Goal: Transaction & Acquisition: Obtain resource

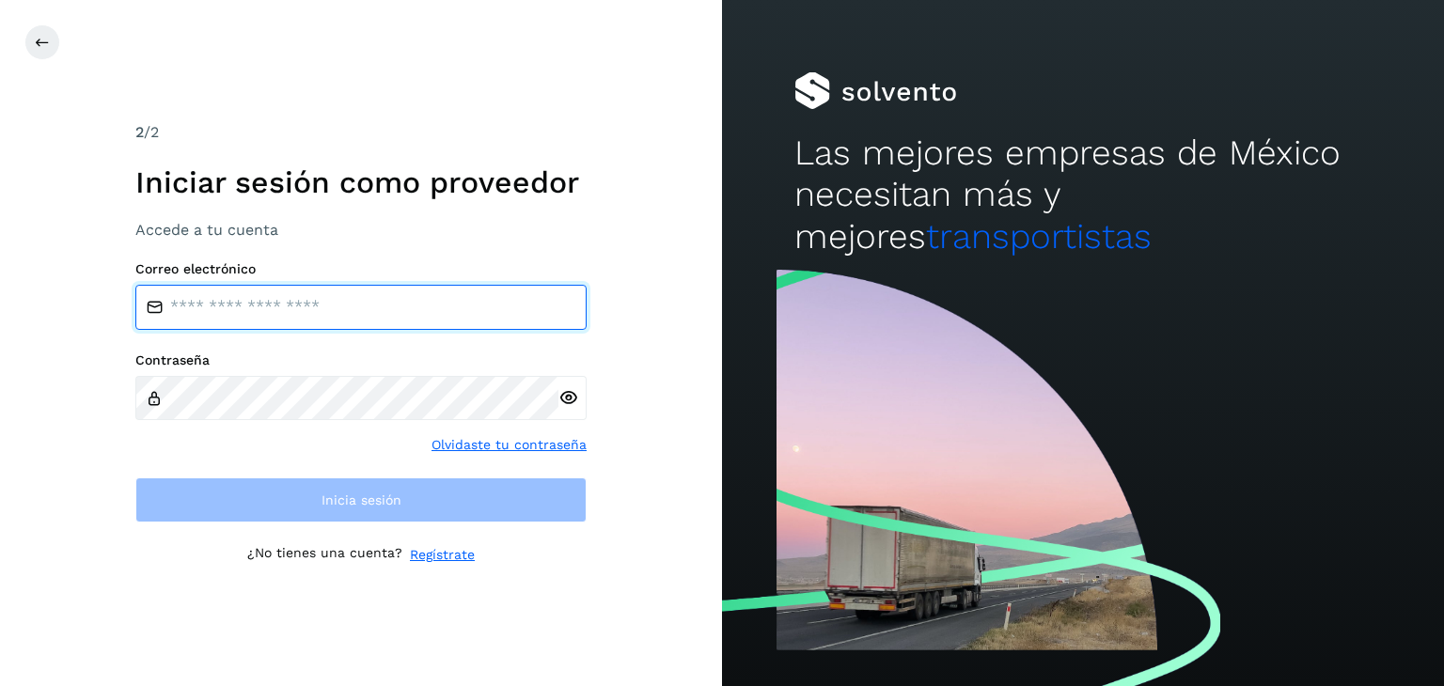
click at [338, 303] on input "email" at bounding box center [360, 307] width 451 height 45
type input "**********"
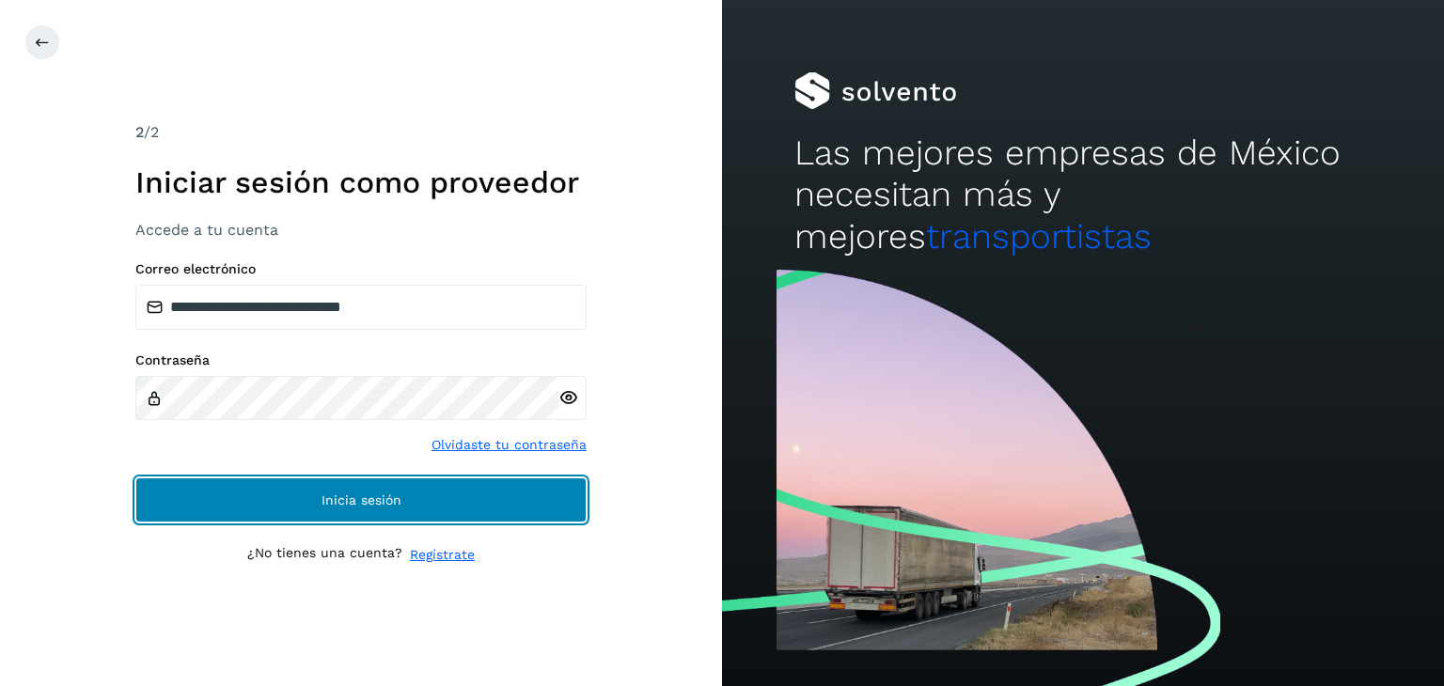
click at [471, 480] on button "Inicia sesión" at bounding box center [360, 500] width 451 height 45
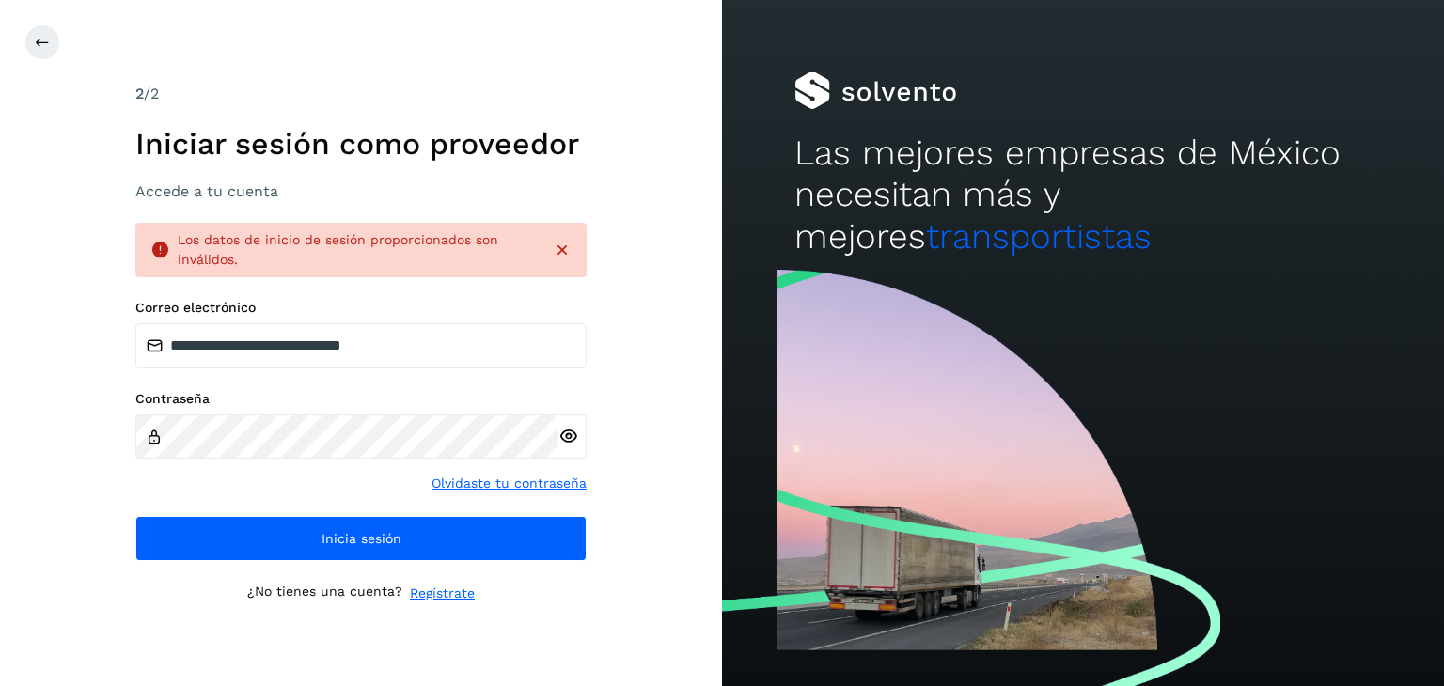
click at [568, 428] on icon at bounding box center [568, 437] width 20 height 20
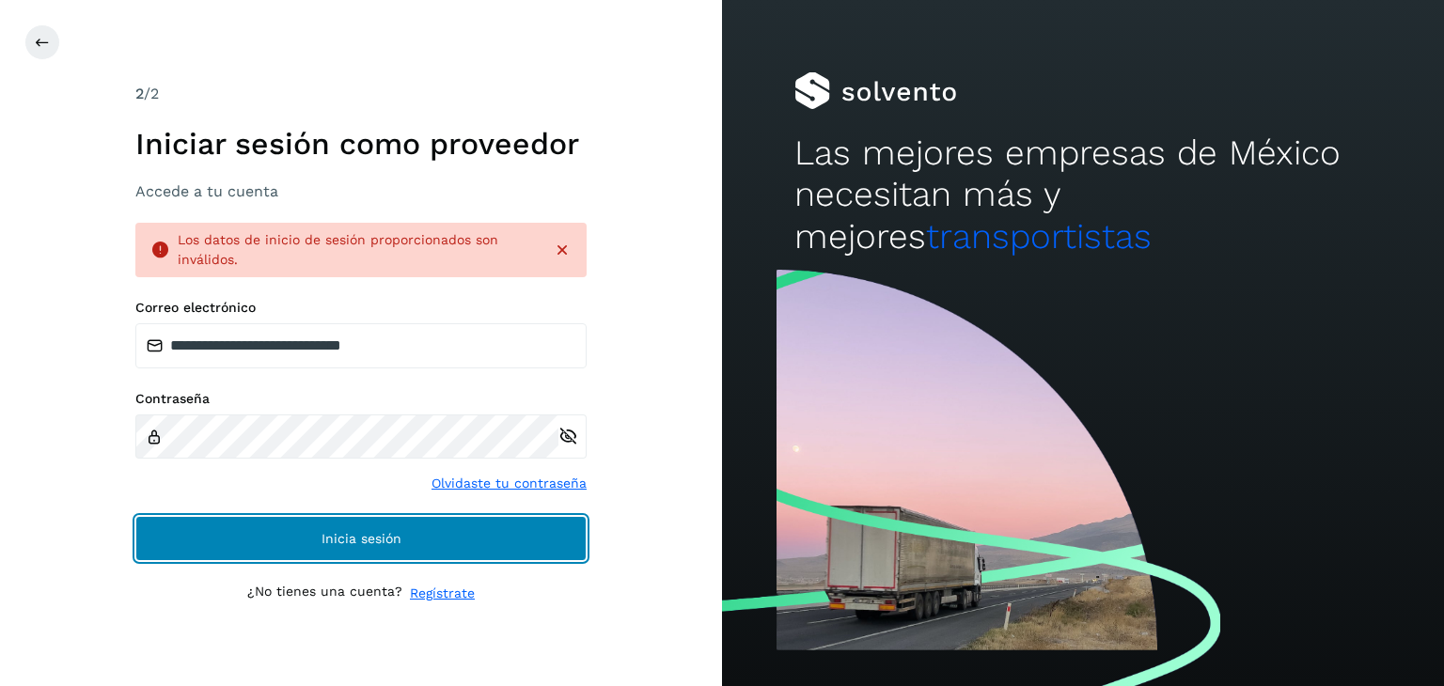
click at [315, 532] on button "Inicia sesión" at bounding box center [360, 538] width 451 height 45
click at [296, 526] on button "Inicia sesión" at bounding box center [360, 538] width 451 height 45
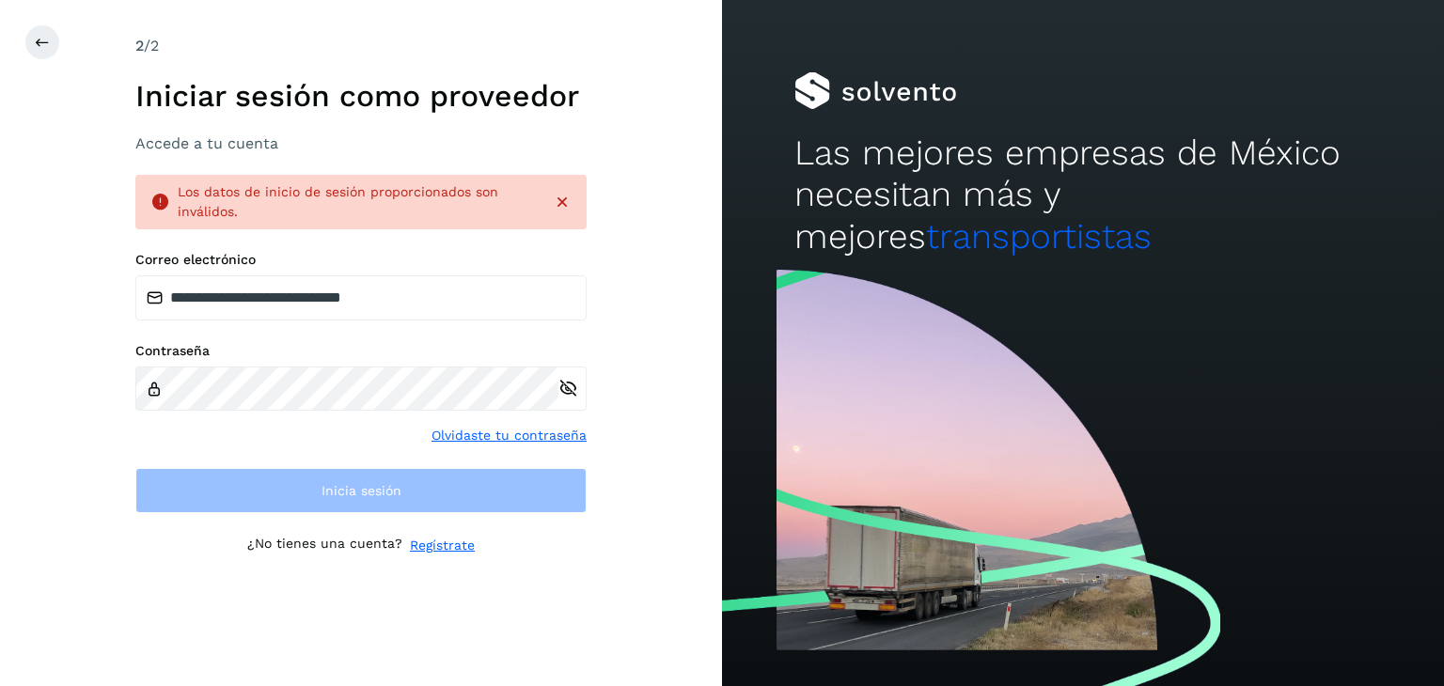
click at [564, 391] on icon at bounding box center [568, 389] width 20 height 20
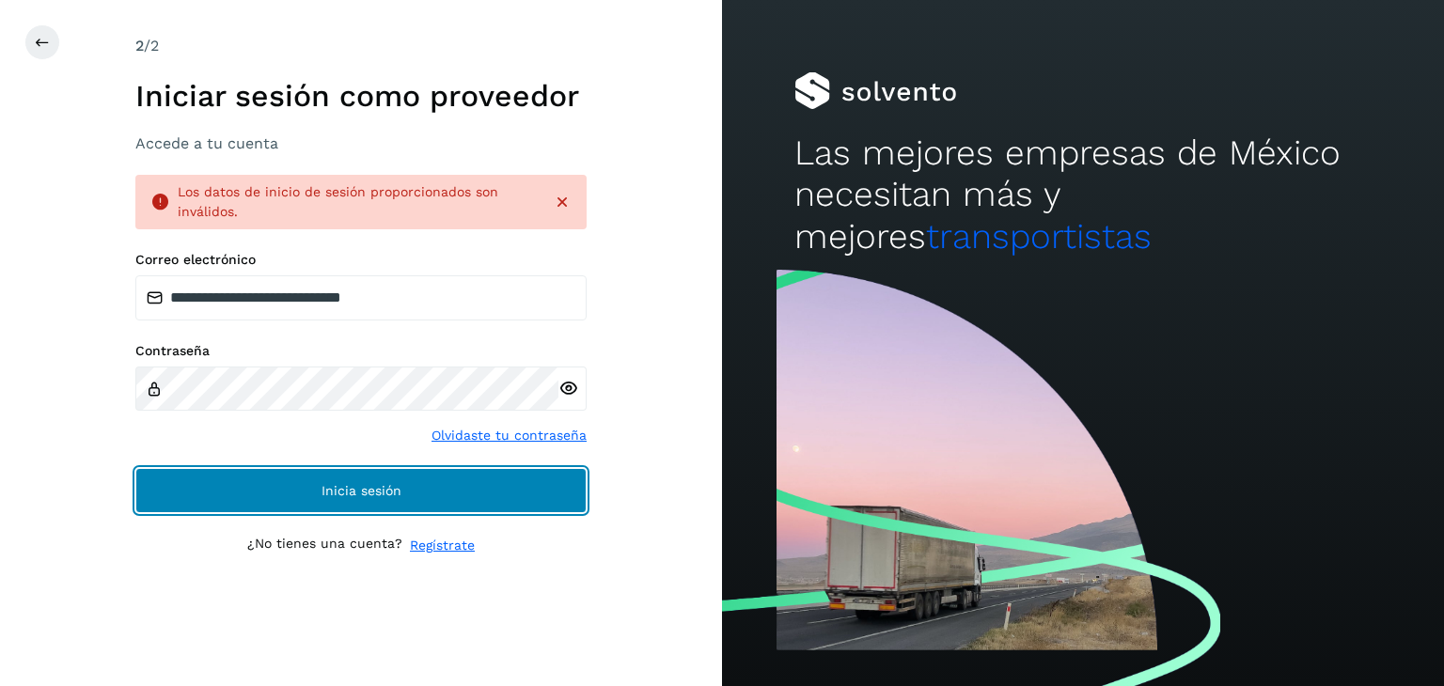
click at [427, 488] on button "Inicia sesión" at bounding box center [360, 490] width 451 height 45
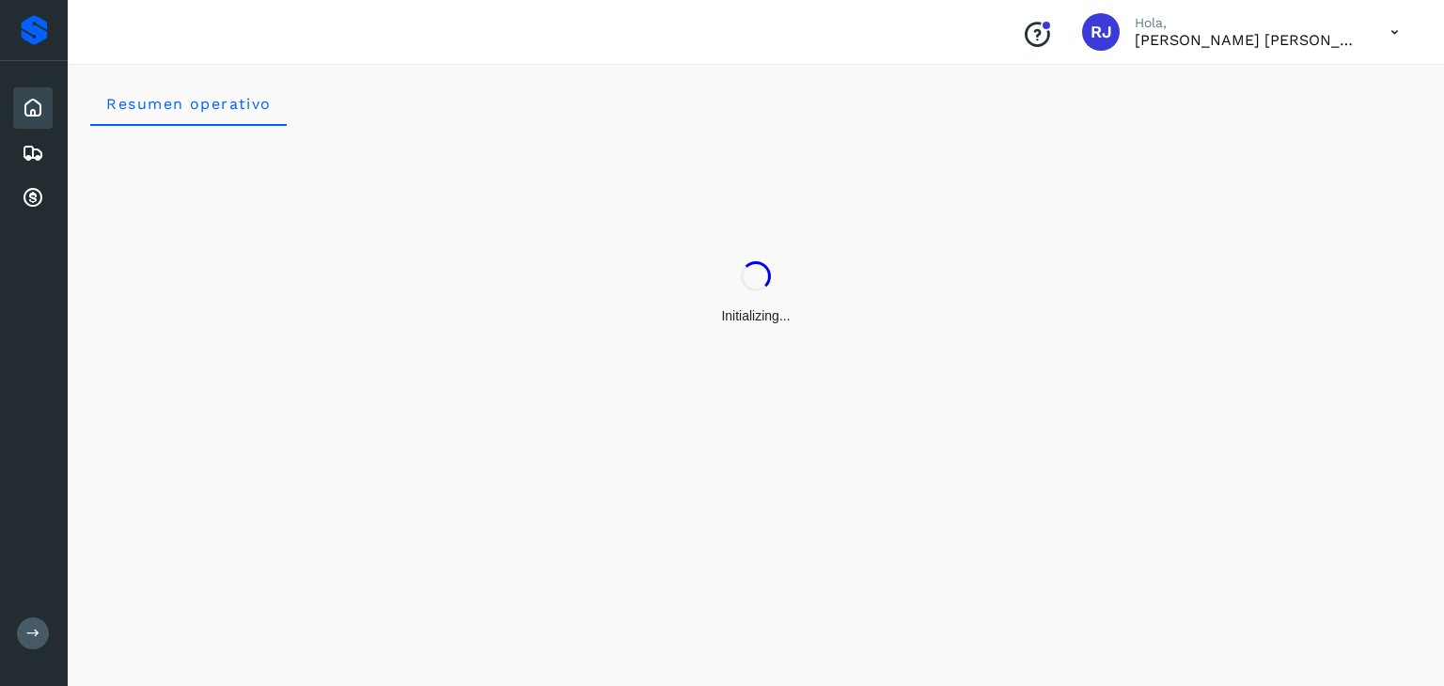
click at [560, 437] on div "Initializing..." at bounding box center [755, 293] width 1331 height 335
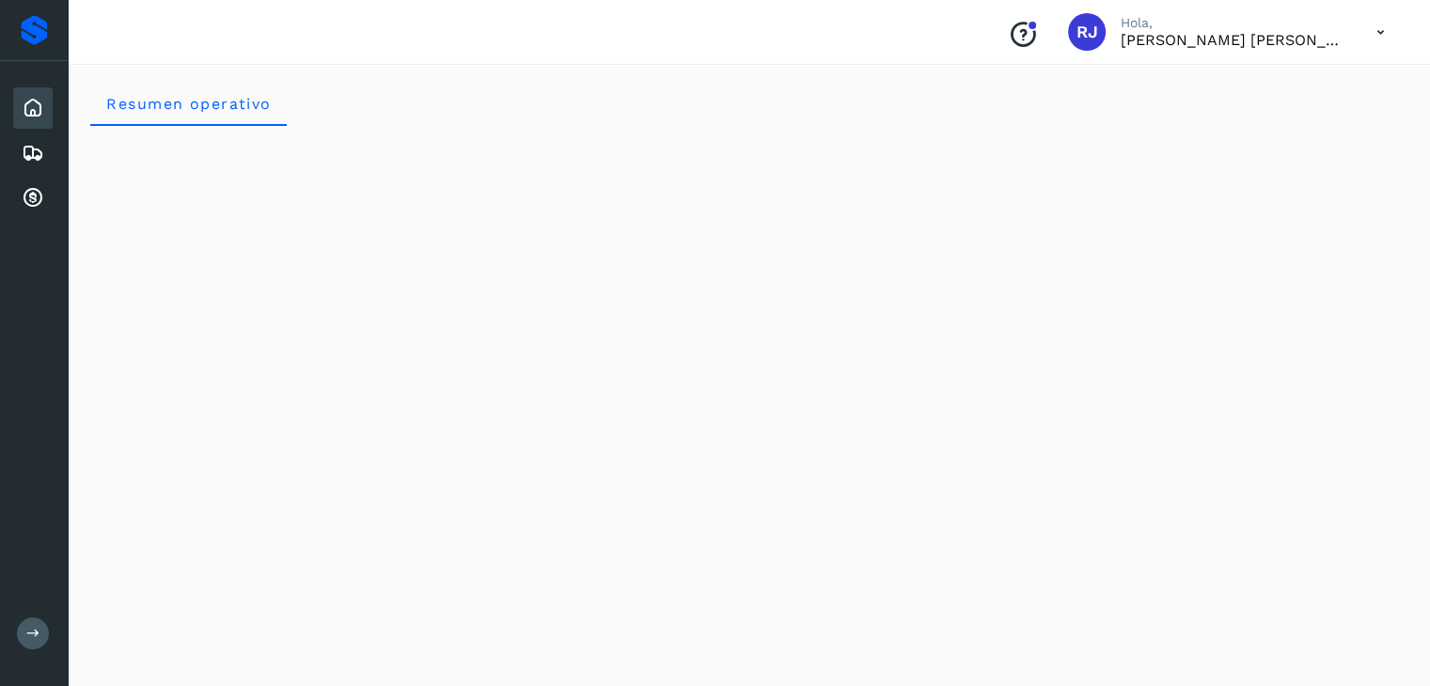
click at [634, 91] on div "Resumen operativo" at bounding box center [748, 103] width 1317 height 45
click at [42, 197] on icon at bounding box center [33, 198] width 23 height 23
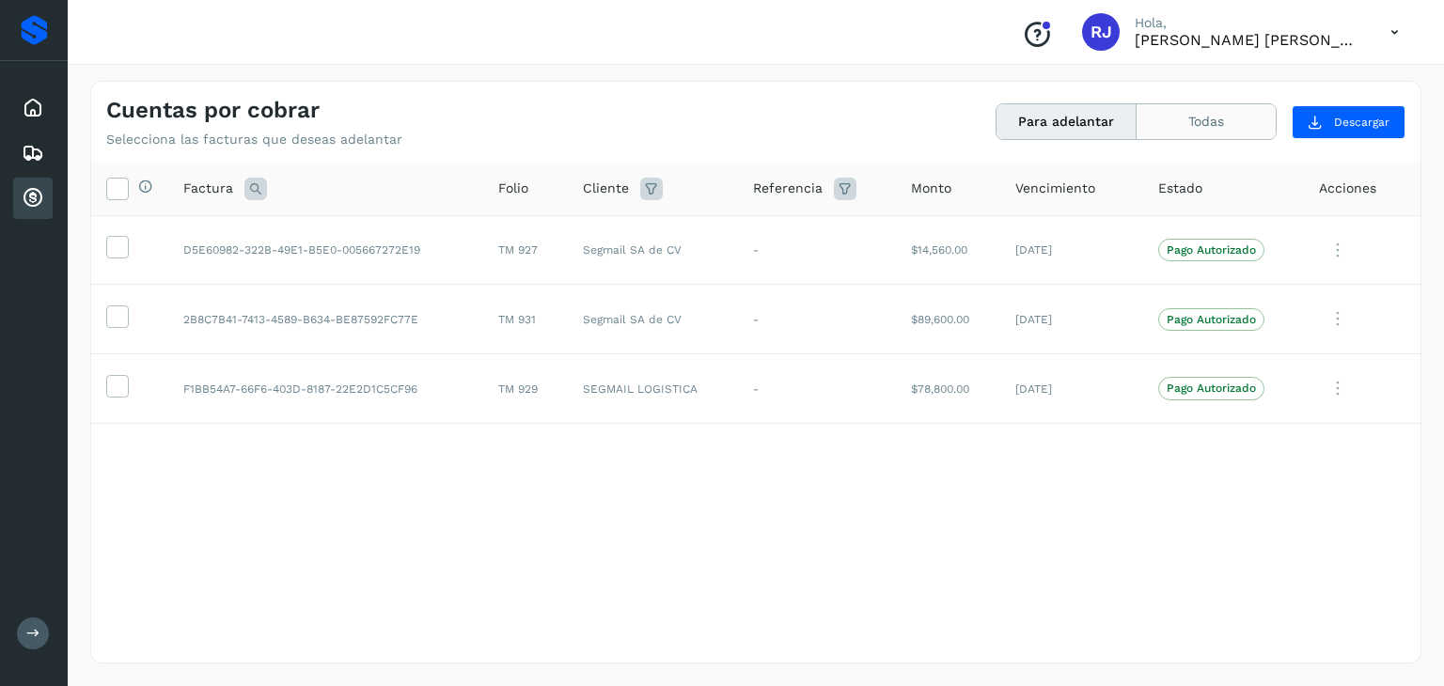
click at [1203, 121] on button "Todas" at bounding box center [1206, 121] width 139 height 35
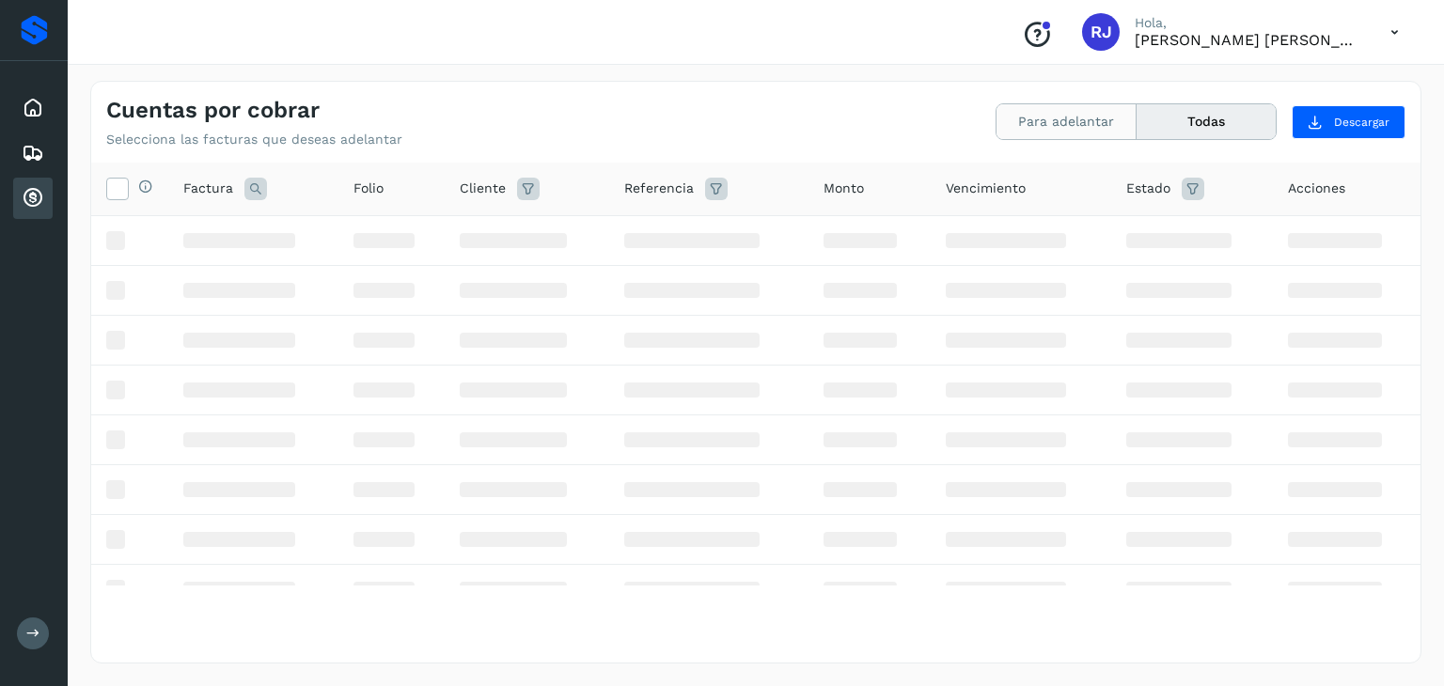
click at [1054, 126] on button "Para adelantar" at bounding box center [1067, 121] width 140 height 35
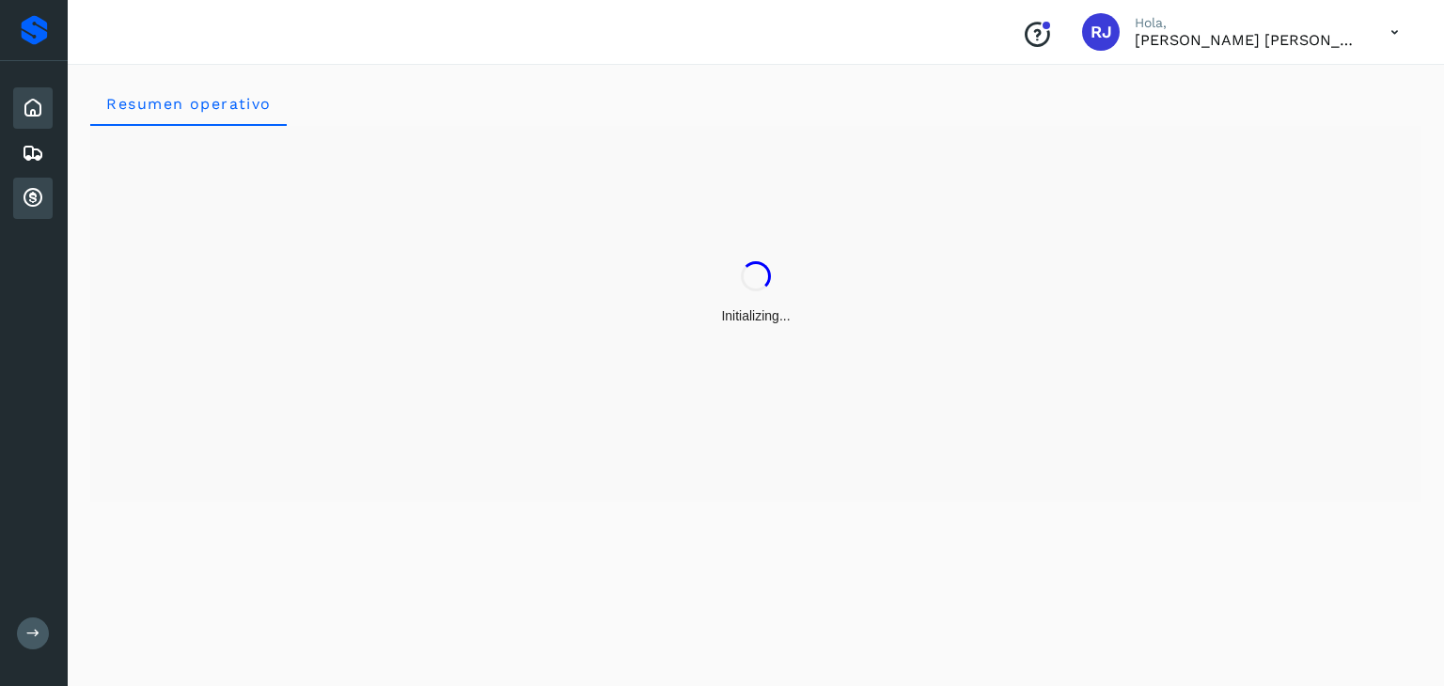
click at [34, 201] on icon at bounding box center [33, 198] width 23 height 23
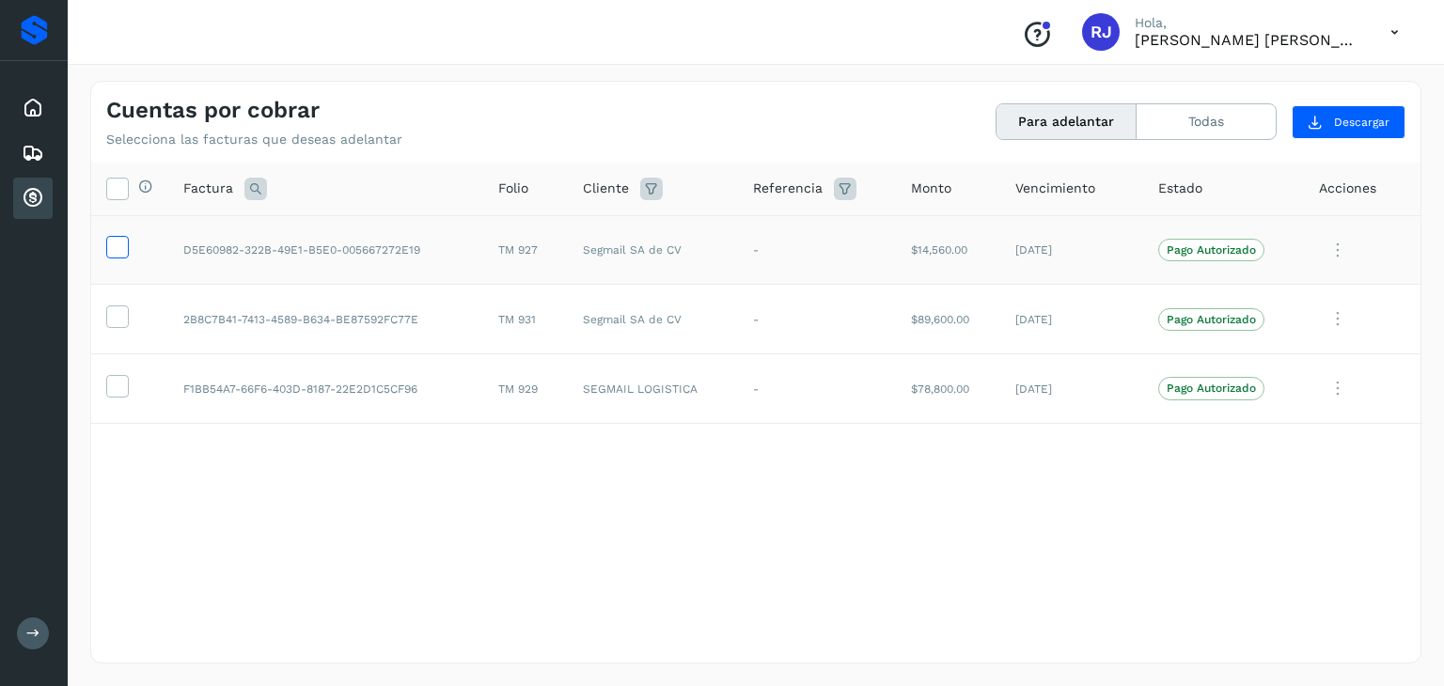
click at [117, 249] on icon at bounding box center [117, 246] width 20 height 20
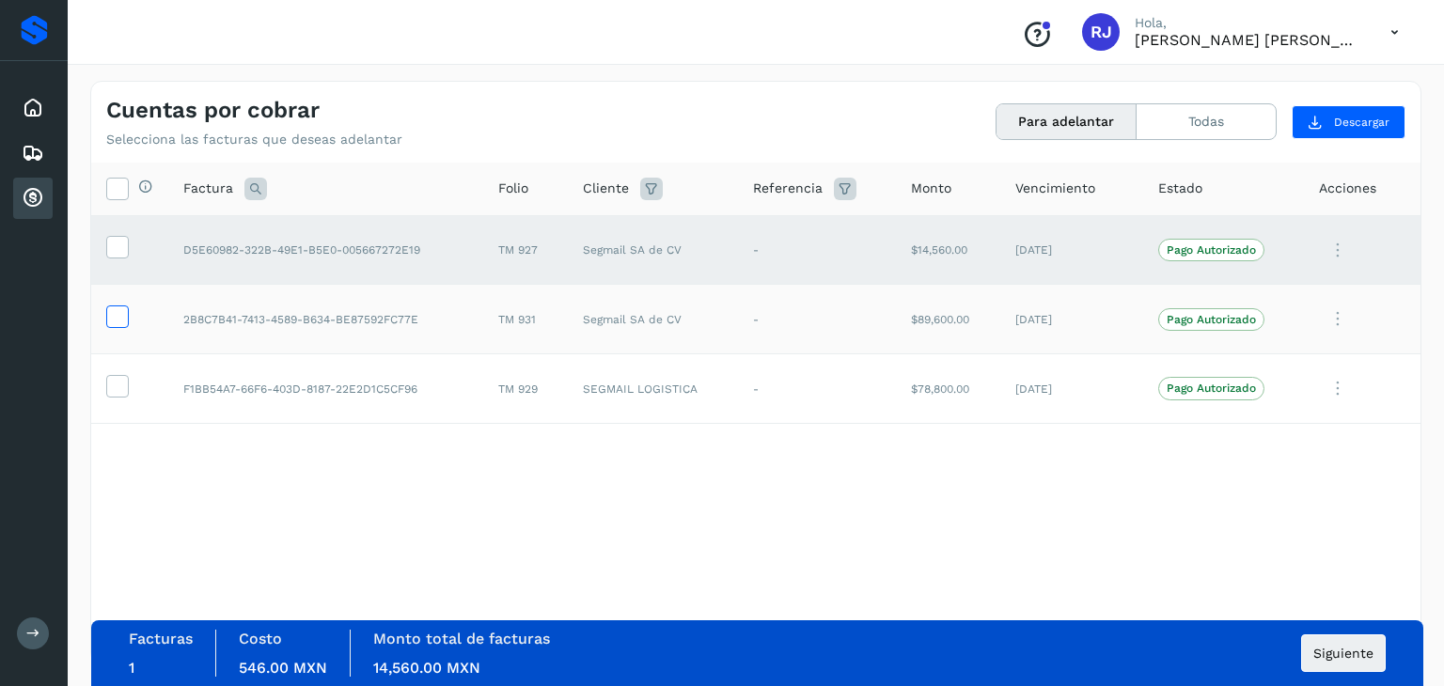
click at [118, 323] on icon at bounding box center [117, 316] width 20 height 20
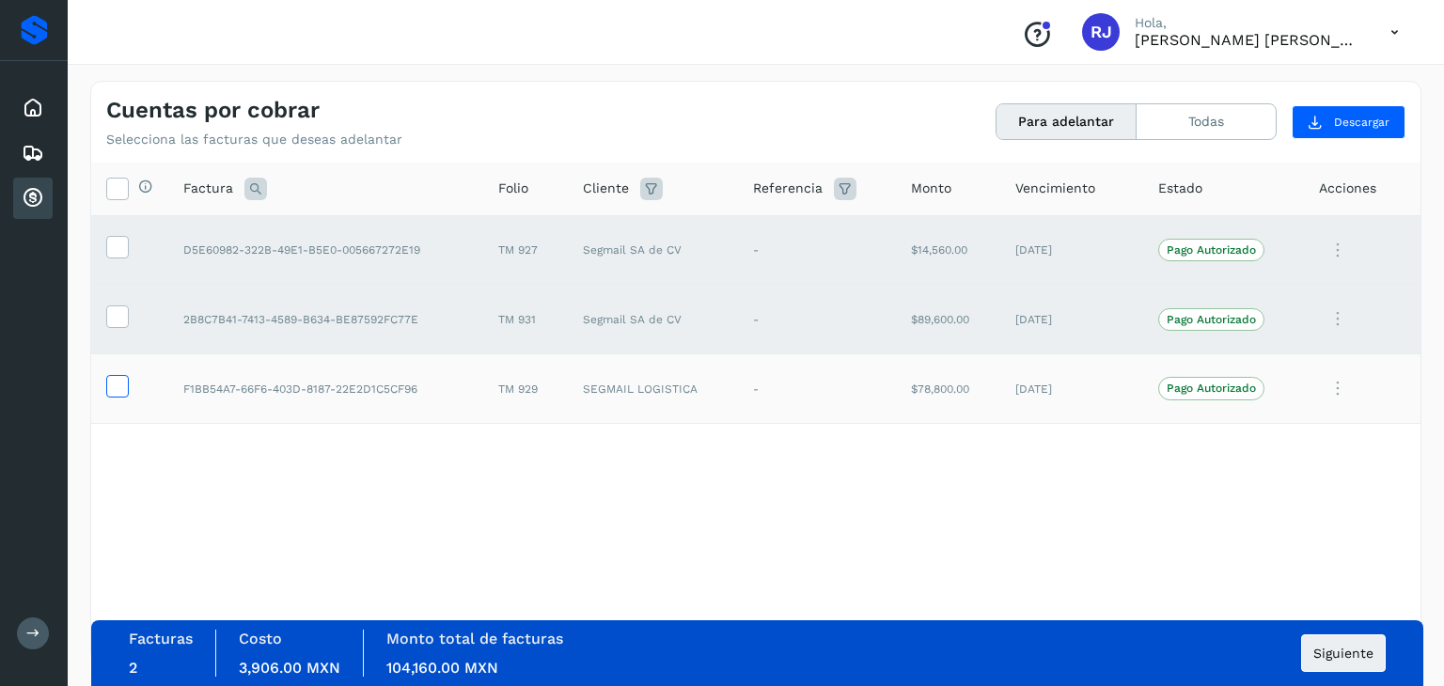
click at [116, 381] on icon at bounding box center [117, 385] width 20 height 20
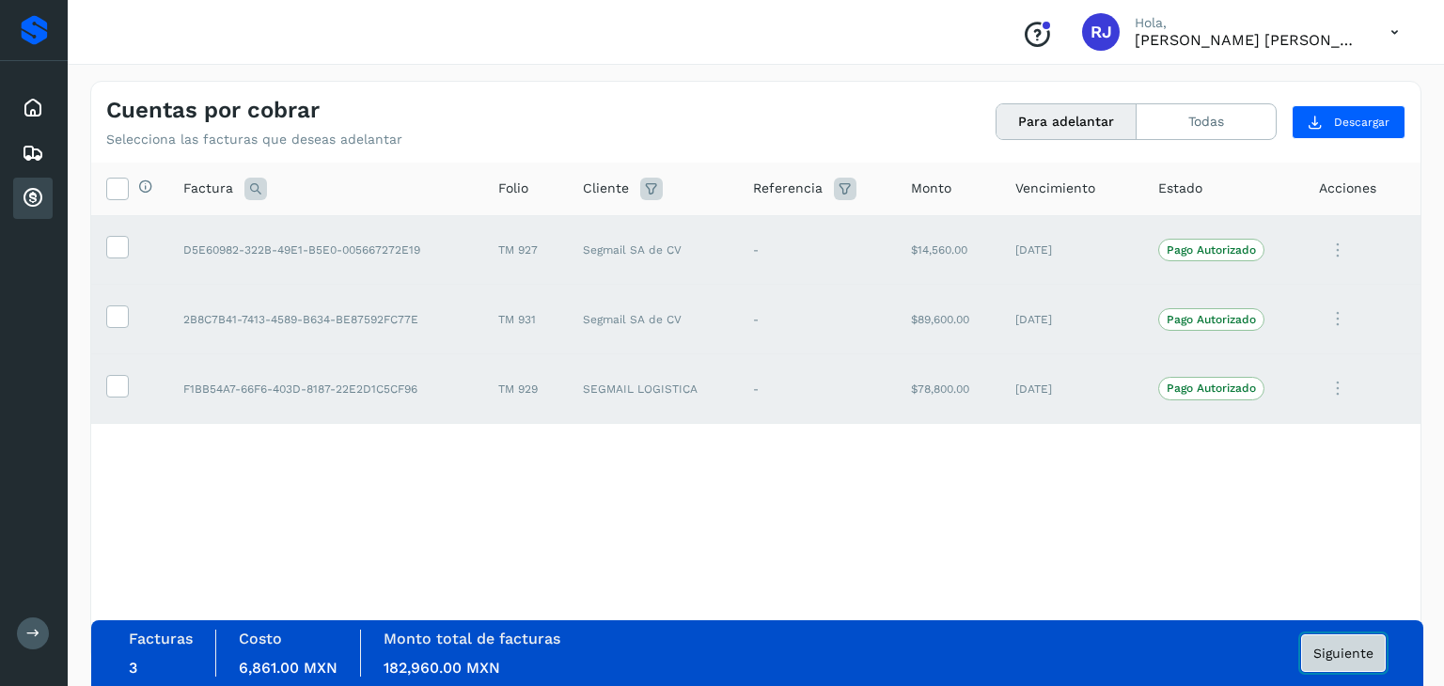
click at [1335, 652] on span "Siguiente" at bounding box center [1343, 653] width 60 height 13
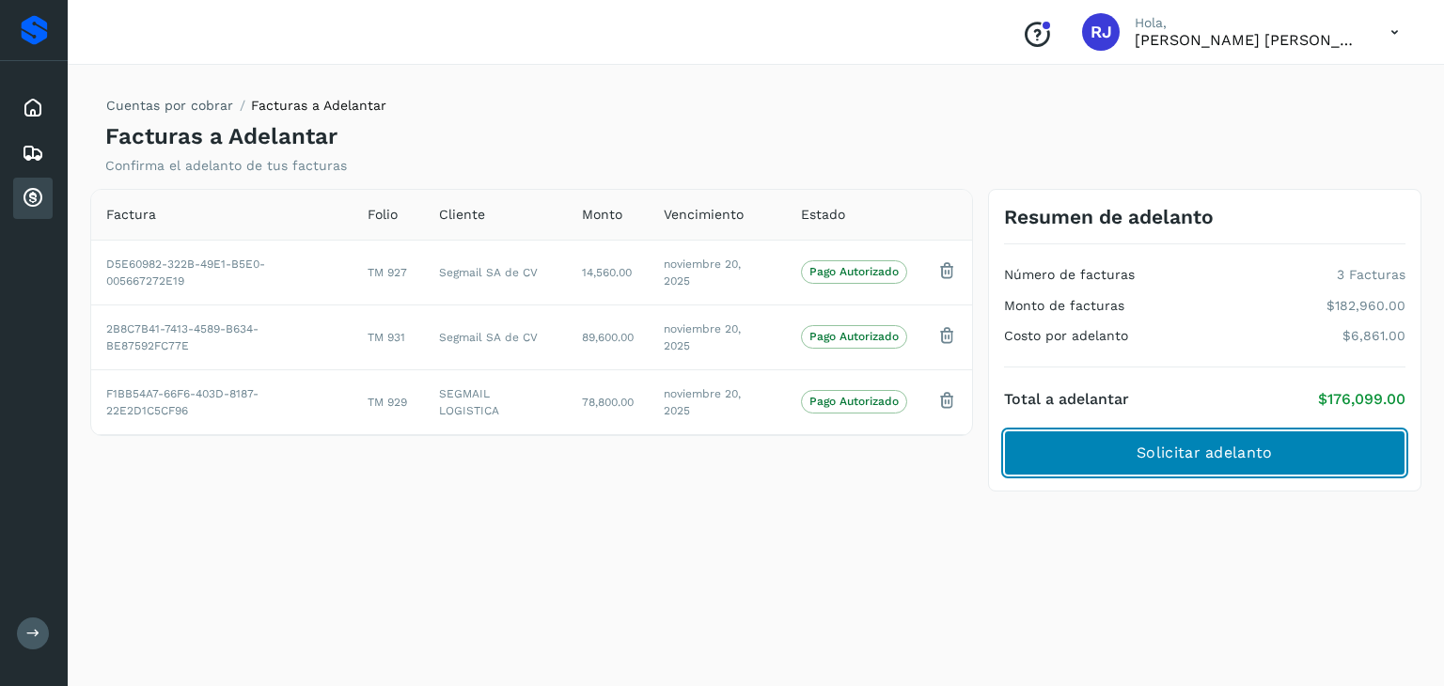
click at [1204, 458] on span "Solicitar adelanto" at bounding box center [1204, 453] width 135 height 21
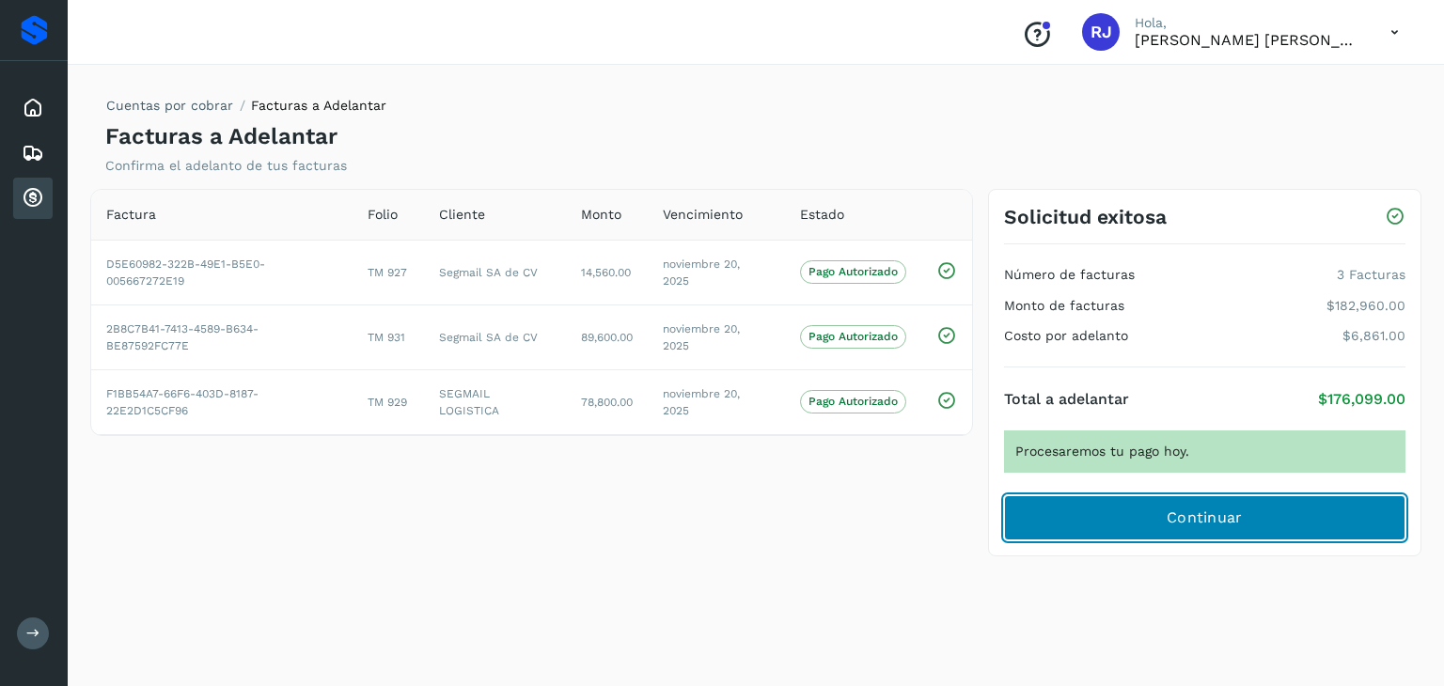
click at [1142, 525] on button "Continuar" at bounding box center [1204, 517] width 401 height 45
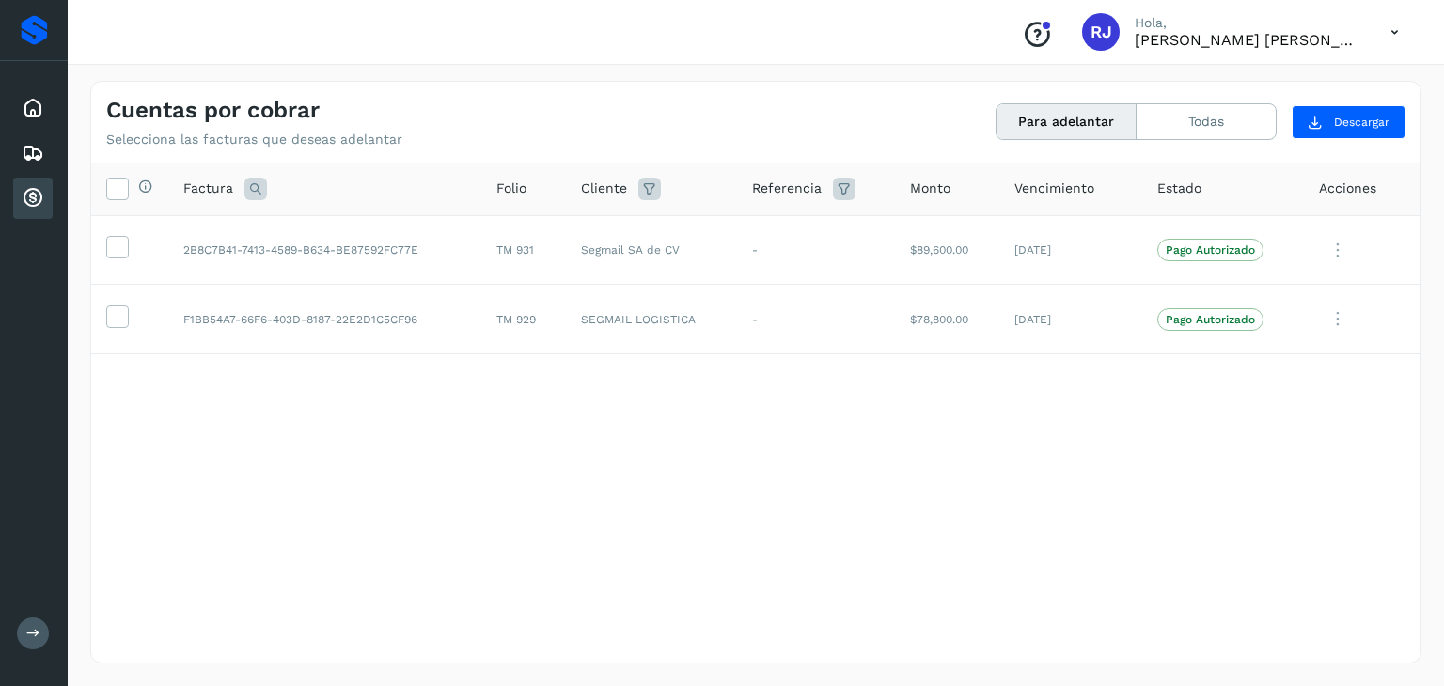
click at [40, 188] on icon at bounding box center [33, 198] width 23 height 23
click at [1245, 118] on button "Todas" at bounding box center [1206, 121] width 139 height 35
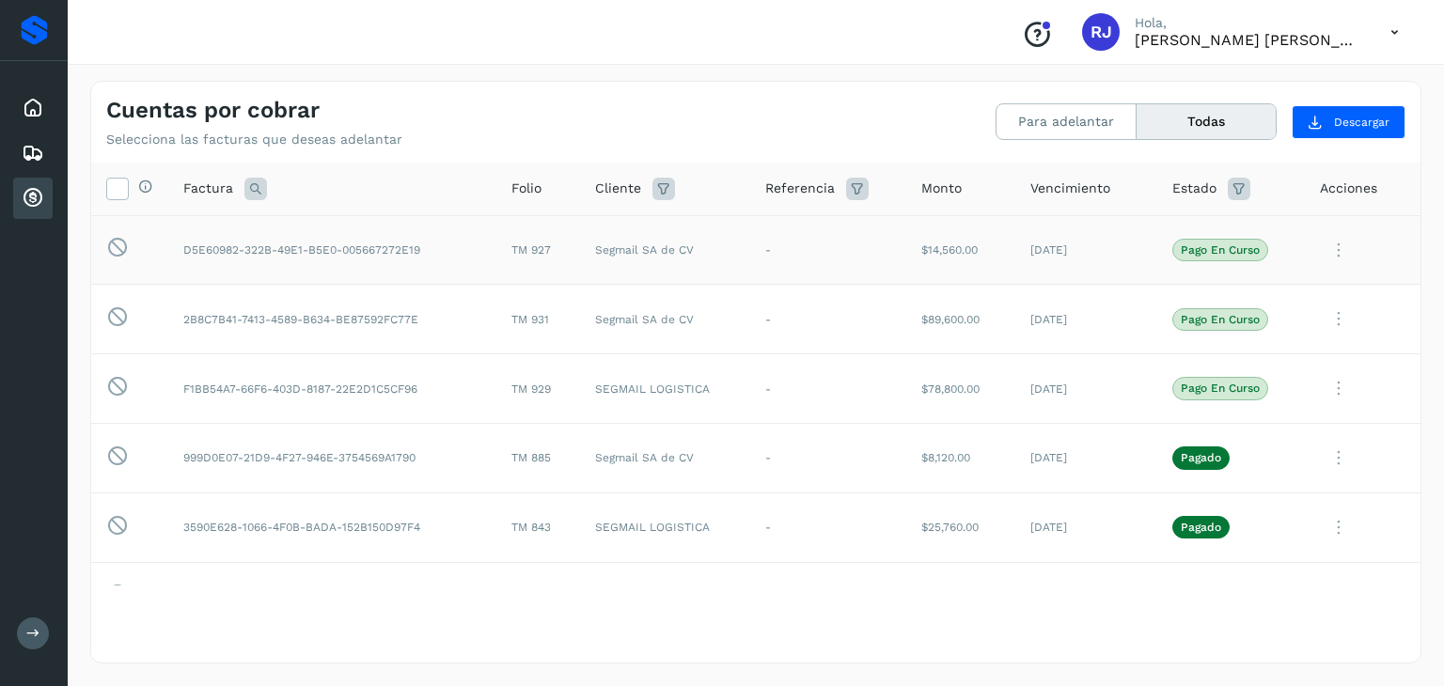
click at [222, 243] on td "D5E60982-322B-49E1-B5E0-005667272E19" at bounding box center [332, 250] width 328 height 70
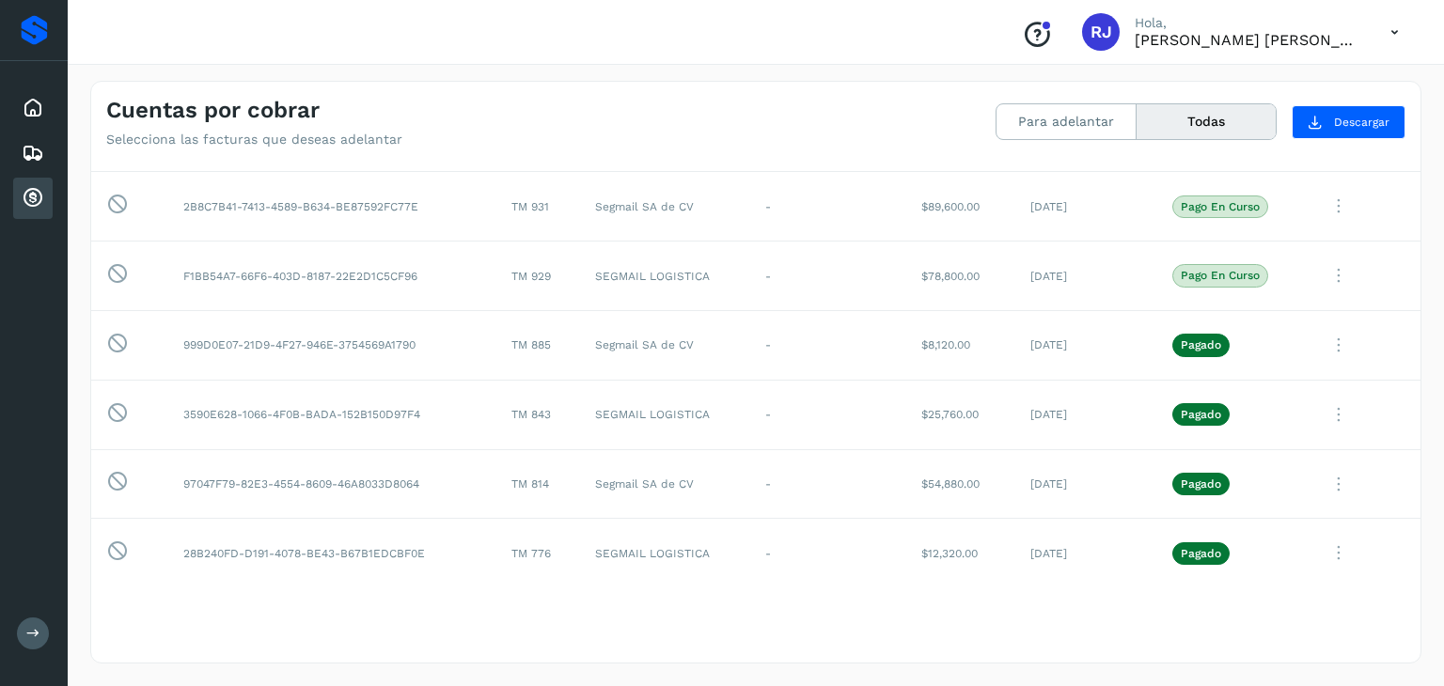
scroll to position [97, 0]
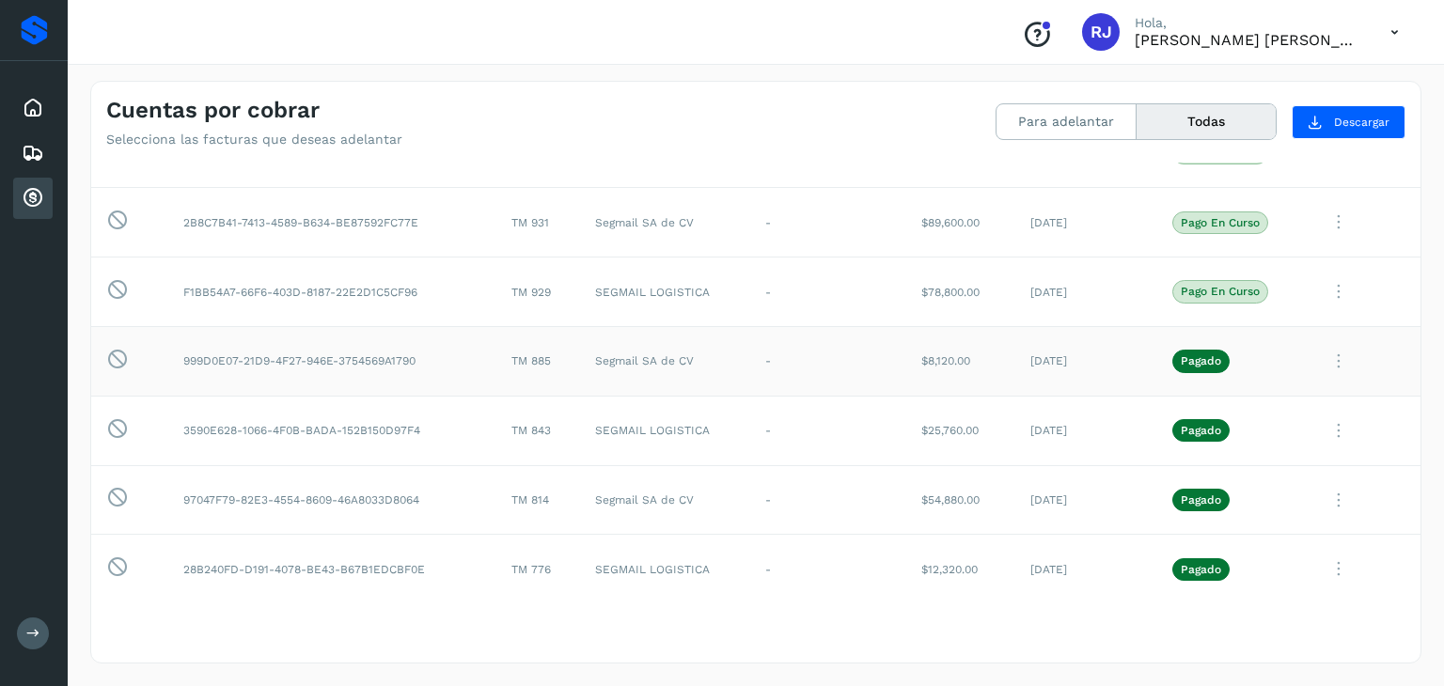
click at [522, 364] on td "TM 885" at bounding box center [538, 361] width 84 height 70
click at [933, 359] on td "$8,120.00" at bounding box center [960, 361] width 109 height 70
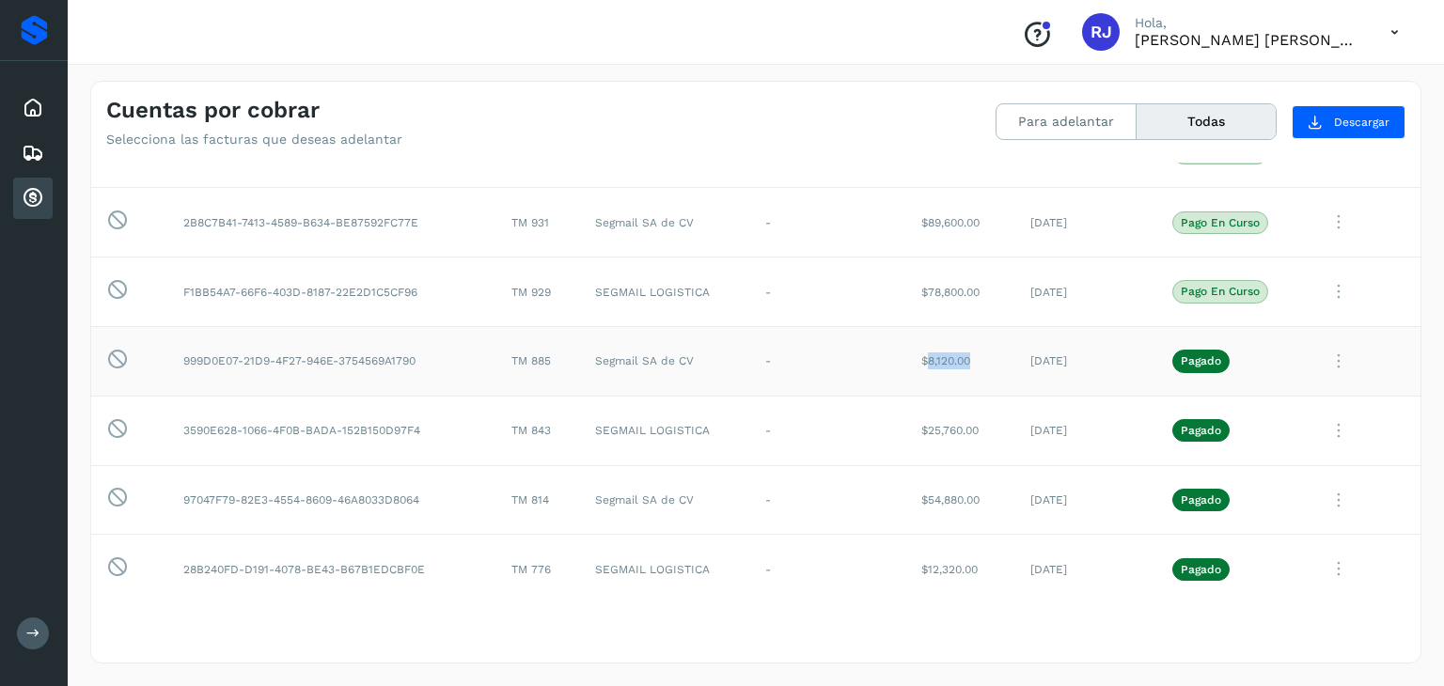
click at [933, 359] on td "$8,120.00" at bounding box center [960, 361] width 109 height 70
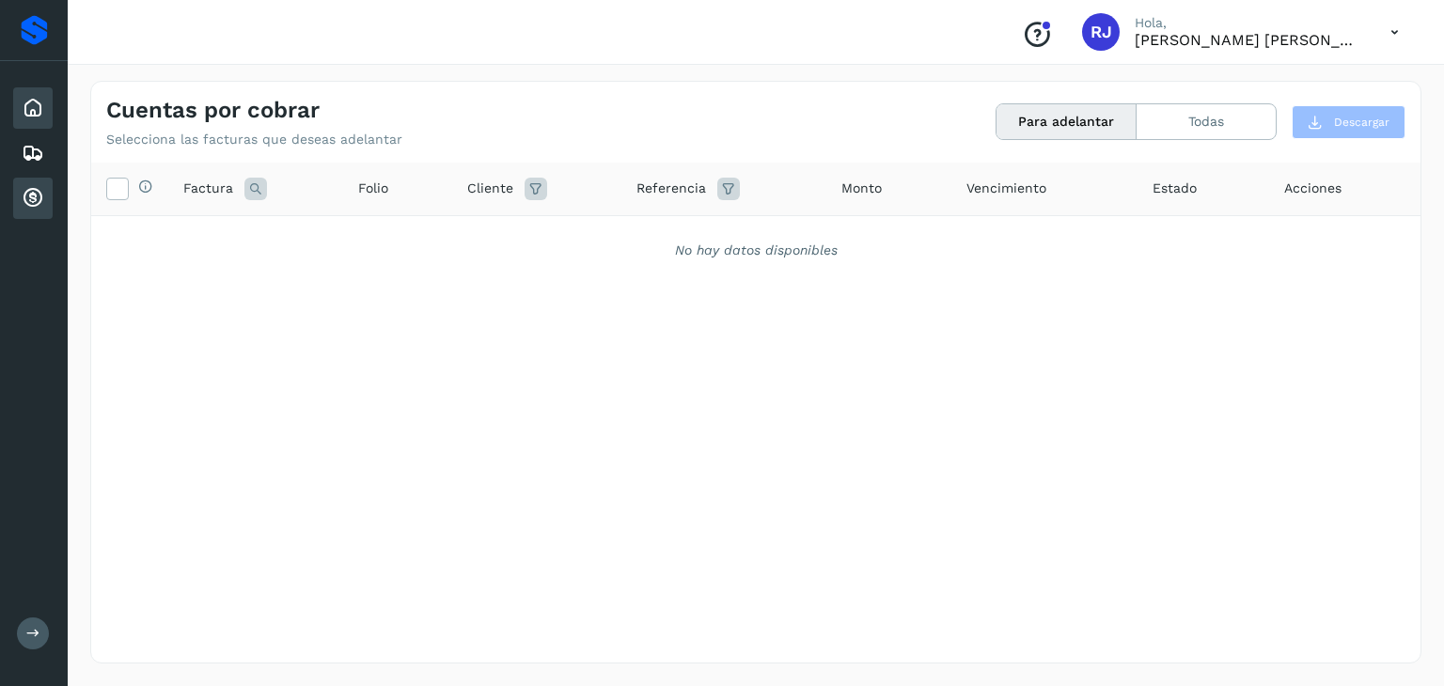
click at [26, 118] on icon at bounding box center [33, 108] width 23 height 23
click at [36, 104] on icon at bounding box center [33, 108] width 23 height 23
